Goal: Use online tool/utility: Use online tool/utility

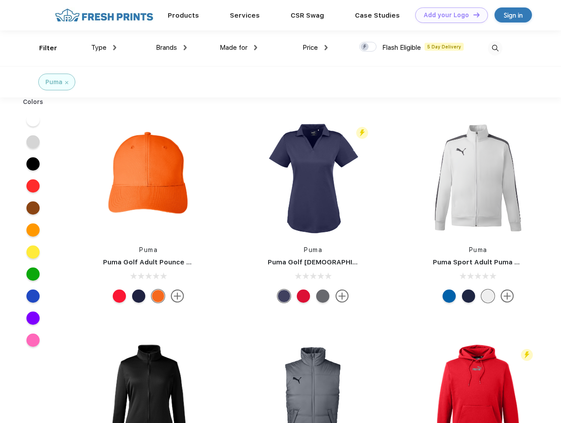
scroll to position [0, 0]
click at [448, 15] on link "Add your Logo Design Tool" at bounding box center [451, 14] width 73 height 15
click at [0, 0] on div "Design Tool" at bounding box center [0, 0] width 0 height 0
click at [473, 15] on link "Add your Logo Design Tool" at bounding box center [451, 14] width 73 height 15
click at [42, 48] on div "Filter" at bounding box center [48, 48] width 18 height 10
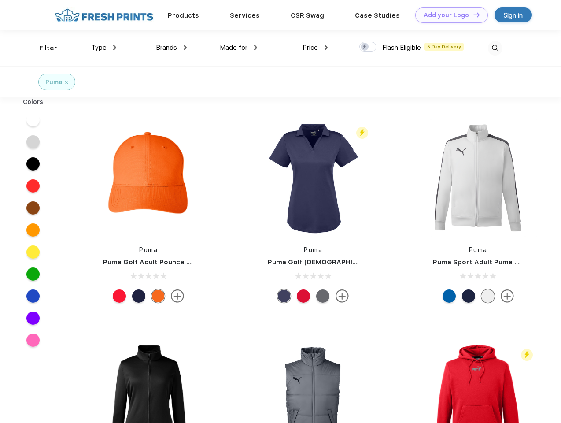
click at [104, 48] on span "Type" at bounding box center [98, 48] width 15 height 8
click at [171, 48] on span "Brands" at bounding box center [166, 48] width 21 height 8
click at [239, 48] on span "Made for" at bounding box center [234, 48] width 28 height 8
click at [315, 48] on span "Price" at bounding box center [310, 48] width 15 height 8
click at [368, 47] on div at bounding box center [367, 47] width 17 height 10
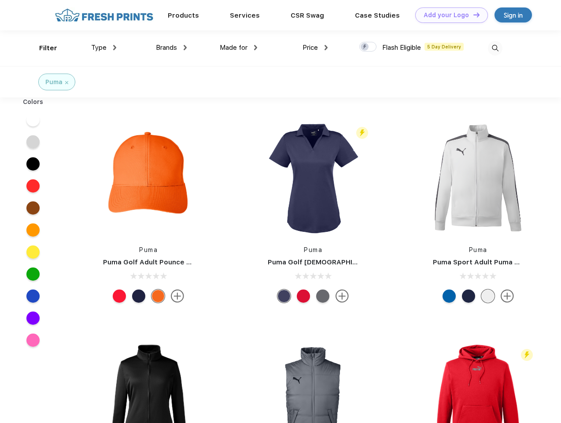
click at [365, 47] on input "checkbox" at bounding box center [362, 44] width 6 height 6
click at [495, 48] on img at bounding box center [495, 48] width 15 height 15
